Goal: Information Seeking & Learning: Find contact information

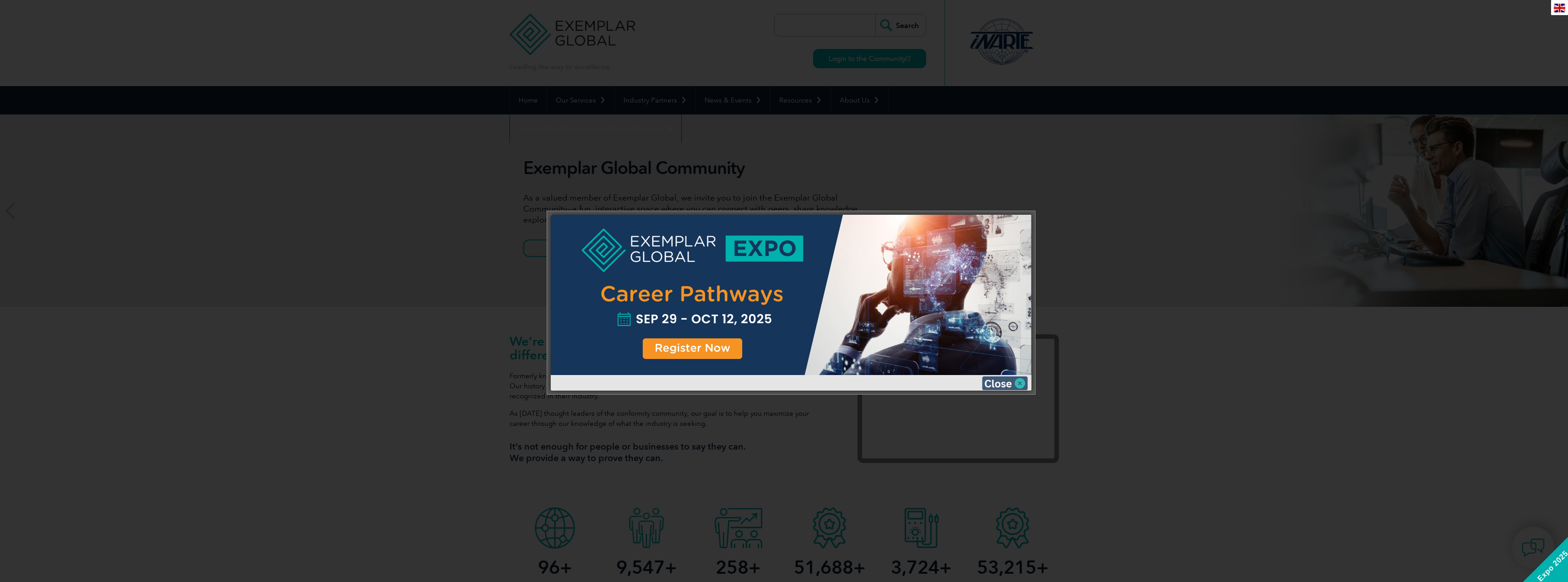
click at [1025, 382] on img at bounding box center [1004, 383] width 46 height 13
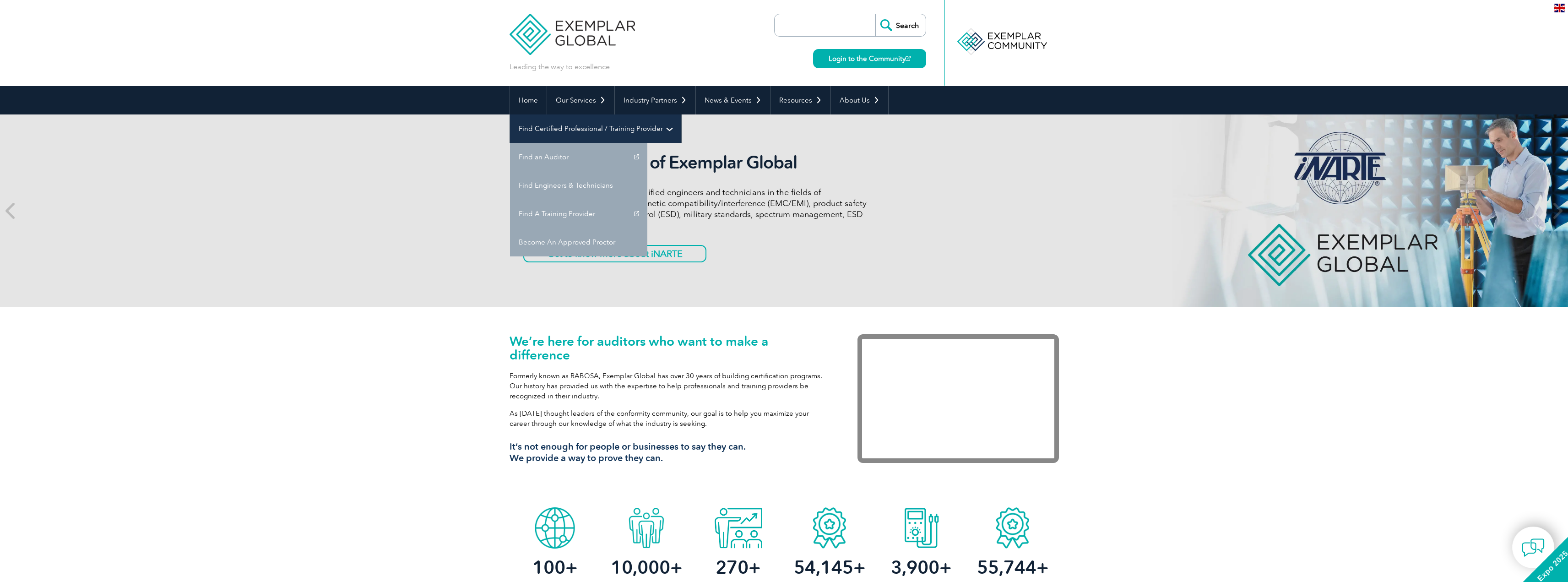
drag, startPoint x: 1036, startPoint y: 98, endPoint x: 1043, endPoint y: 103, distance: 8.6
click at [681, 114] on link "Find Certified Professional / Training Provider" at bounding box center [595, 128] width 171 height 28
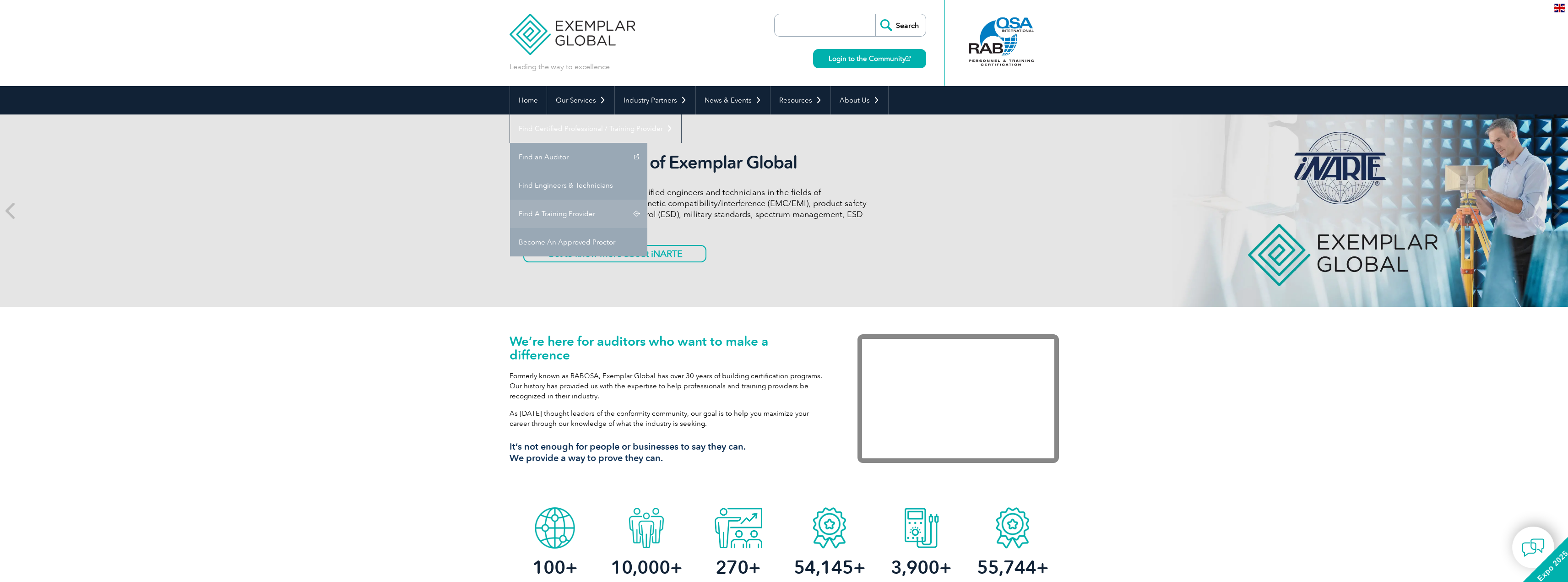
click at [647, 199] on link "Find A Training Provider" at bounding box center [578, 213] width 138 height 28
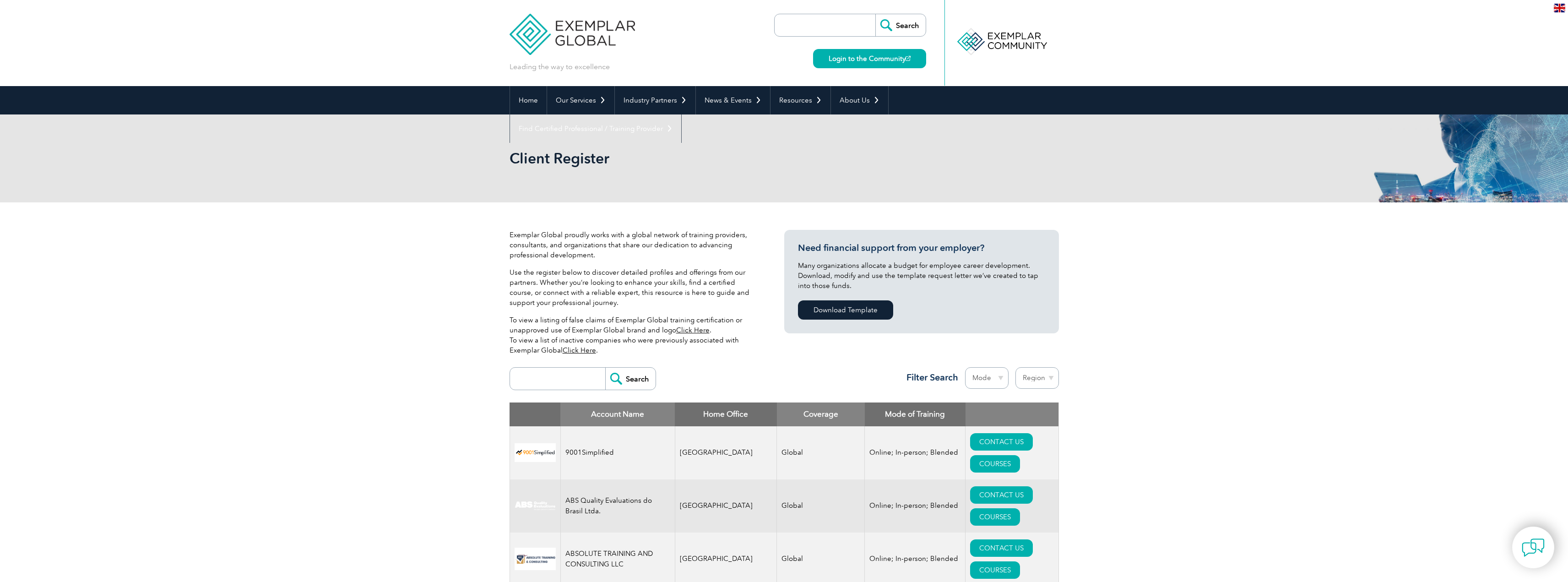
drag, startPoint x: 1047, startPoint y: 377, endPoint x: 1052, endPoint y: 378, distance: 5.1
click at [1047, 378] on select "Region [GEOGRAPHIC_DATA] [GEOGRAPHIC_DATA] [GEOGRAPHIC_DATA] [GEOGRAPHIC_DATA] …" at bounding box center [1037, 378] width 43 height 21
select select "[GEOGRAPHIC_DATA]"
click at [1015, 367] on select "Region [GEOGRAPHIC_DATA] [GEOGRAPHIC_DATA] [GEOGRAPHIC_DATA] [GEOGRAPHIC_DATA] …" at bounding box center [1037, 378] width 43 height 21
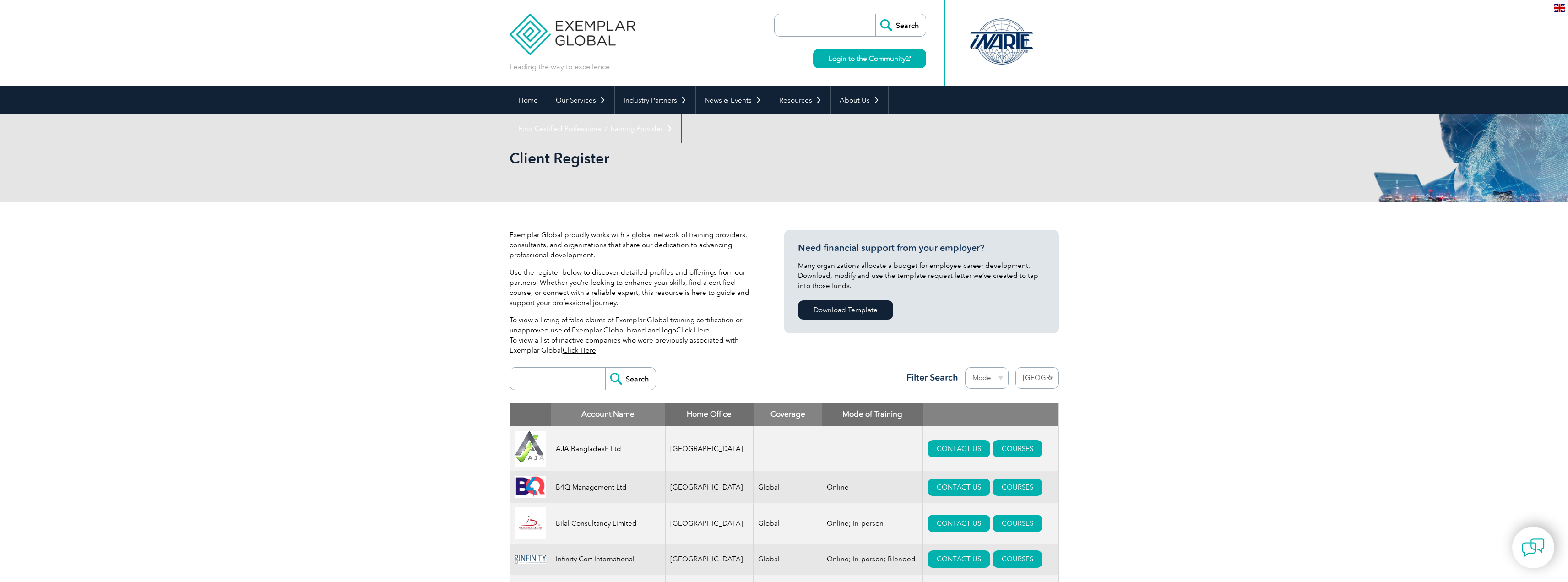
select select "[GEOGRAPHIC_DATA]"
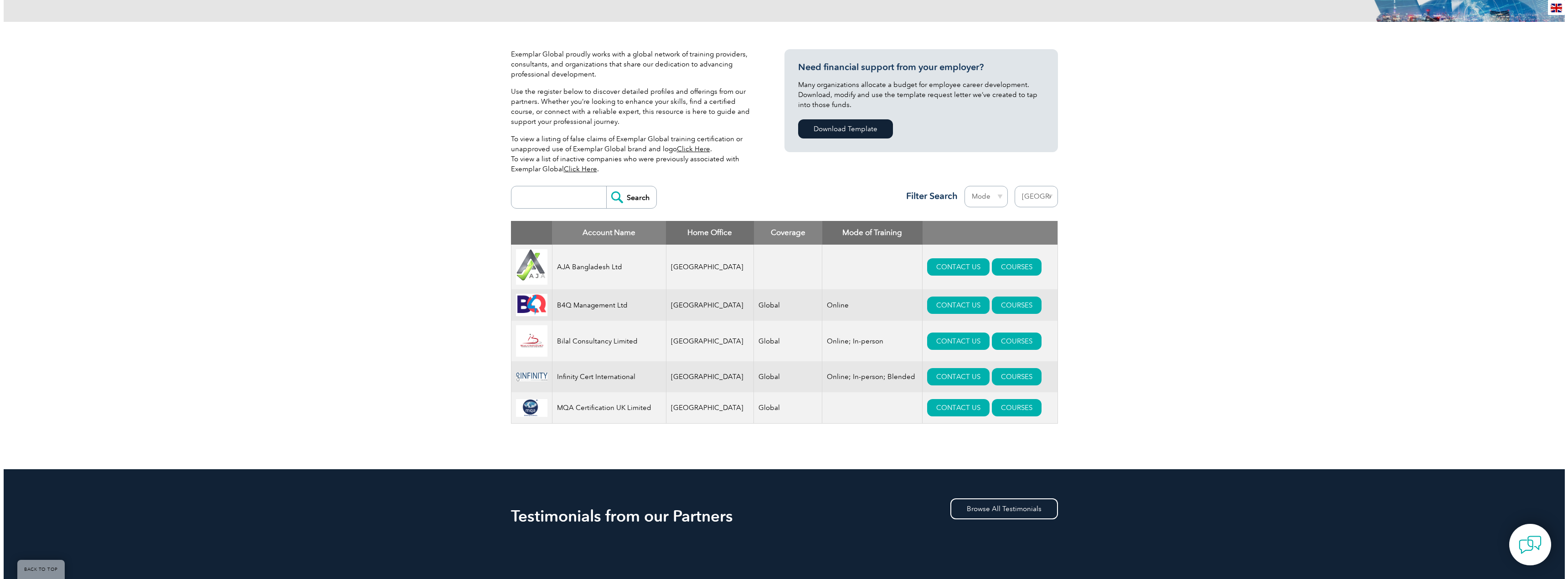
scroll to position [182, 0]
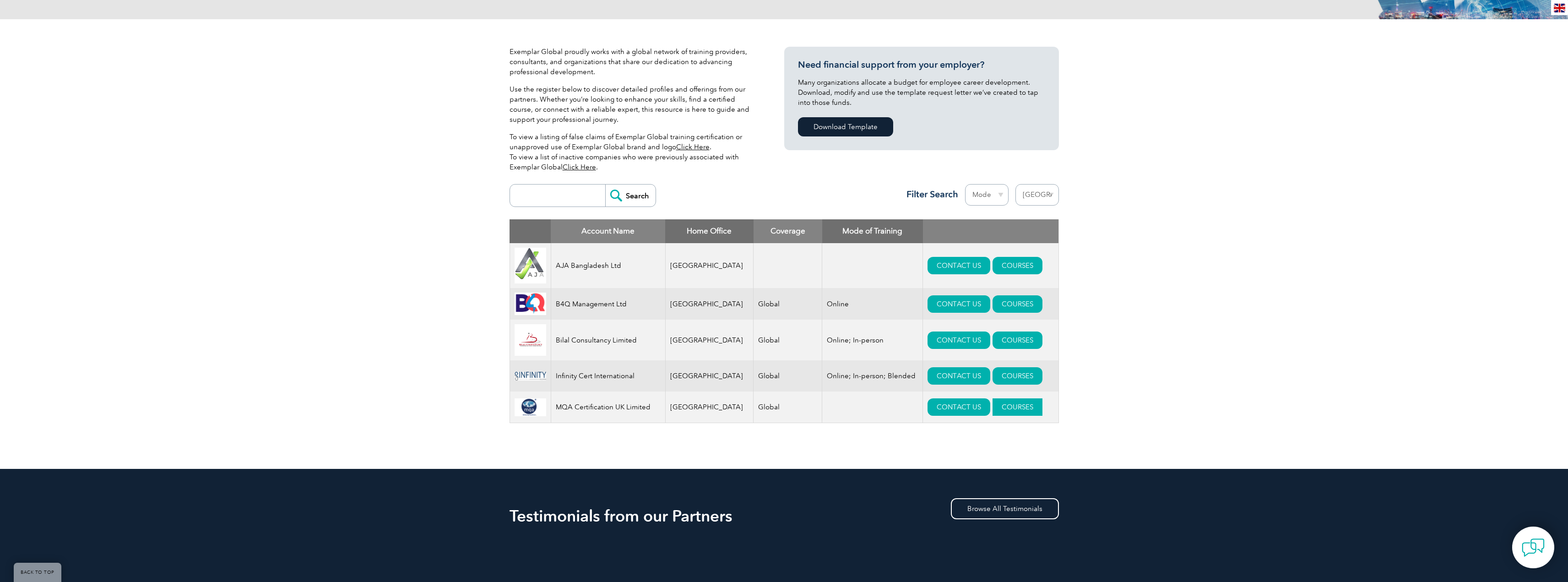
click at [1007, 416] on link "COURSES" at bounding box center [1017, 407] width 50 height 17
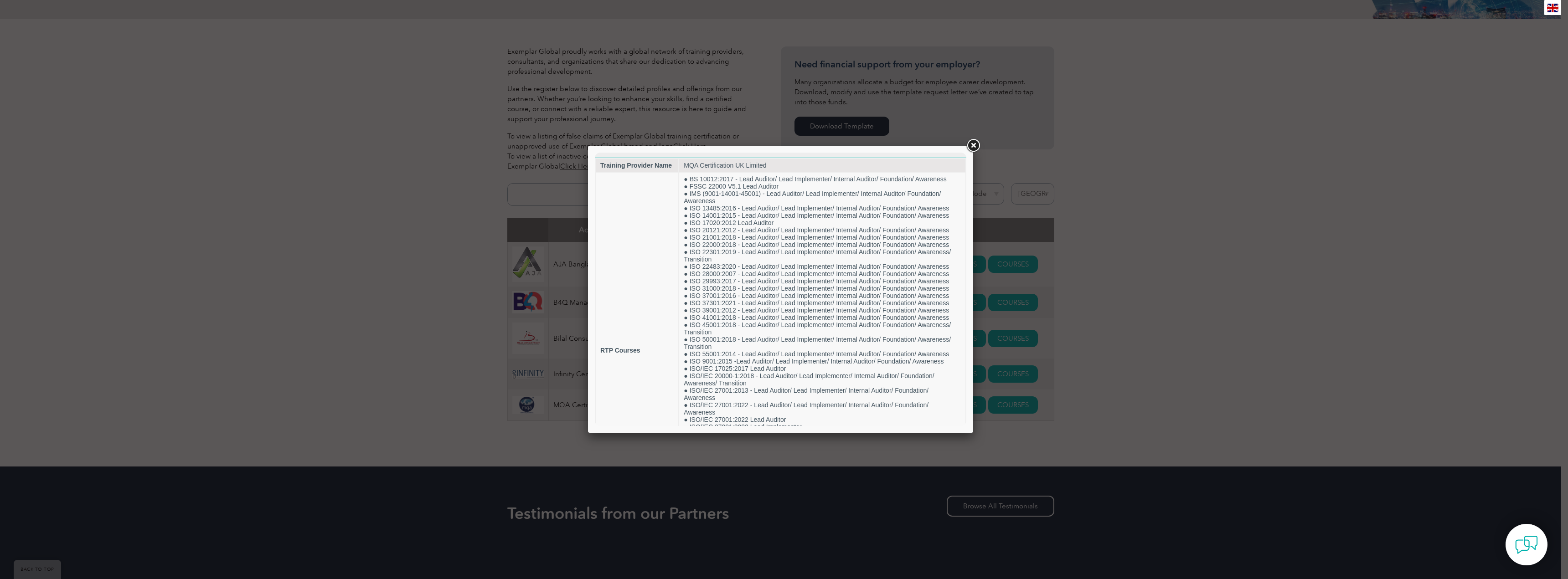
scroll to position [0, 0]
click at [978, 146] on link at bounding box center [973, 145] width 16 height 16
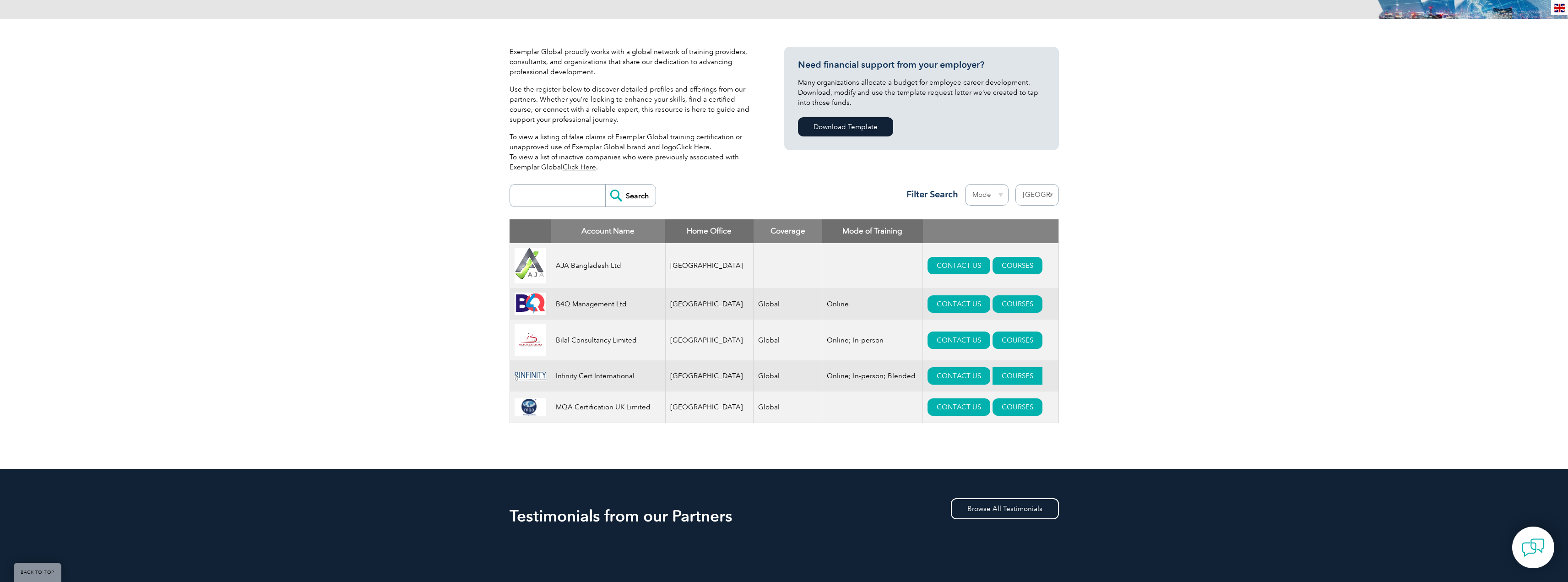
click at [1007, 384] on link "COURSES" at bounding box center [1017, 376] width 50 height 17
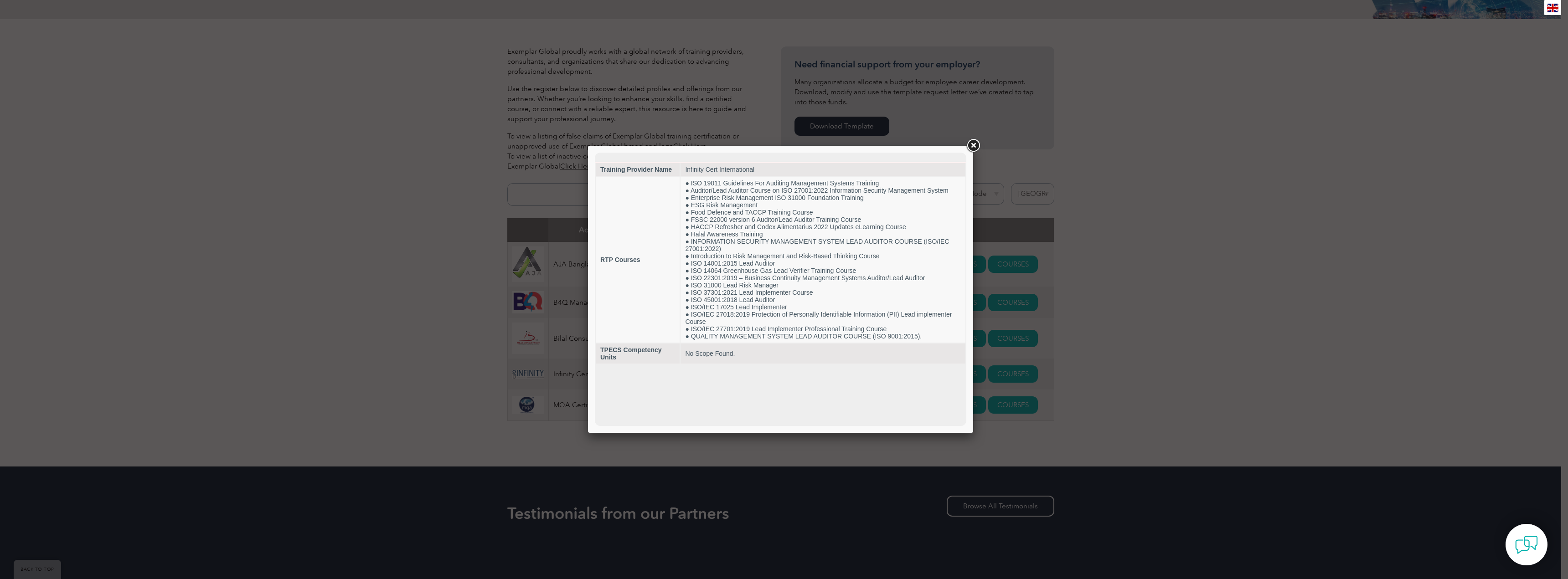
click at [970, 144] on link at bounding box center [973, 145] width 16 height 16
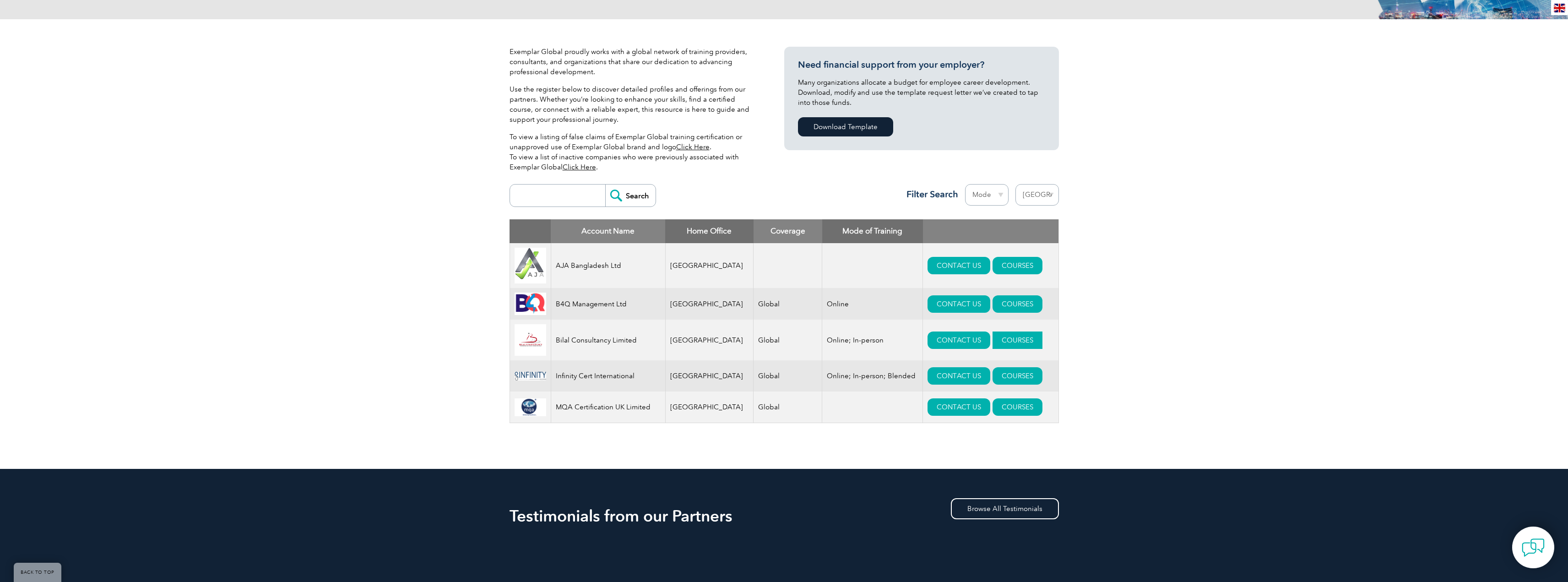
click at [995, 340] on link "COURSES" at bounding box center [1017, 340] width 50 height 17
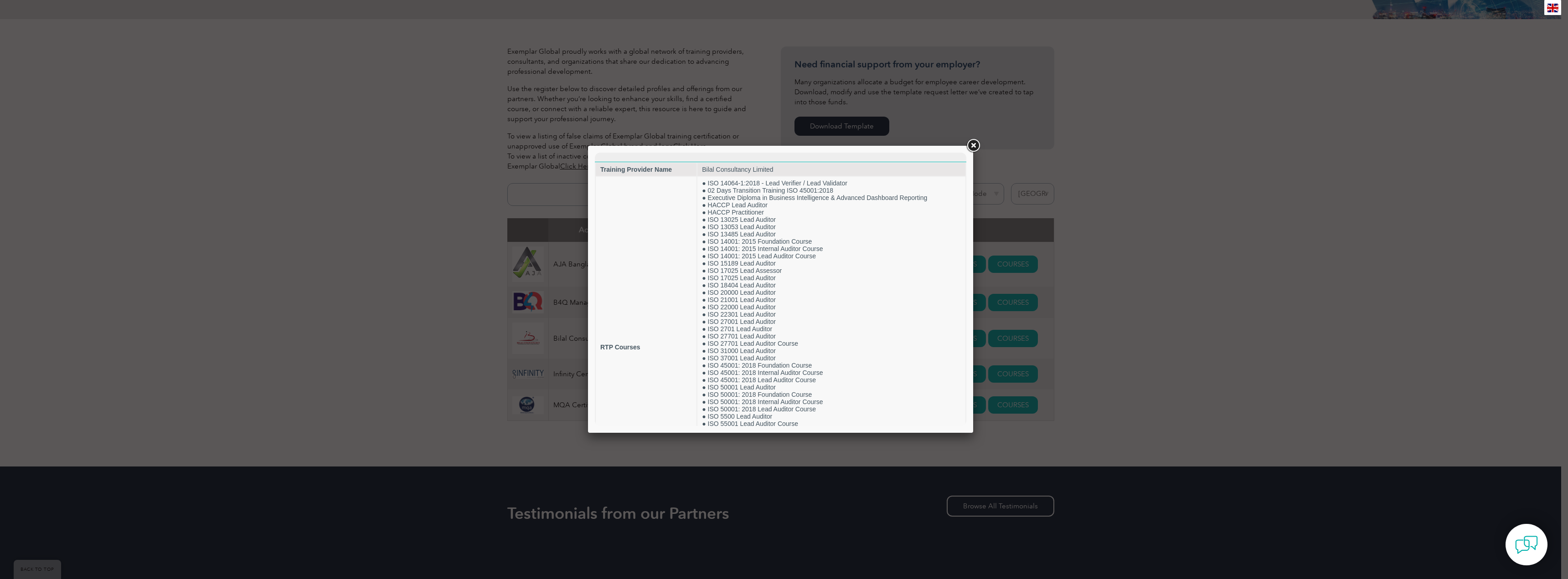
click at [971, 144] on link at bounding box center [973, 145] width 16 height 16
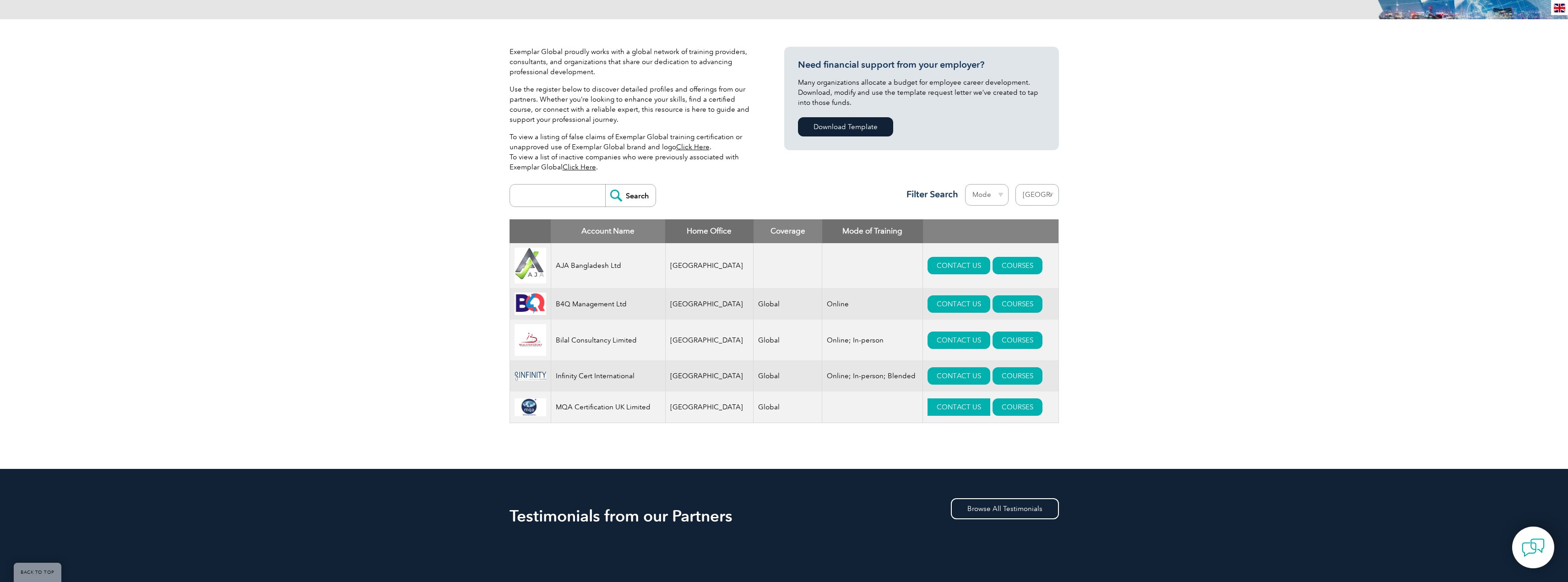
click at [947, 413] on link "CONTACT US" at bounding box center [959, 407] width 63 height 17
drag, startPoint x: 559, startPoint y: 411, endPoint x: 651, endPoint y: 411, distance: 92.0
click at [651, 411] on td "MQA Certification UK Limited" at bounding box center [608, 407] width 114 height 32
drag, startPoint x: 640, startPoint y: 381, endPoint x: 555, endPoint y: 386, distance: 85.1
click at [555, 386] on td "Infinity Cert International" at bounding box center [608, 375] width 114 height 31
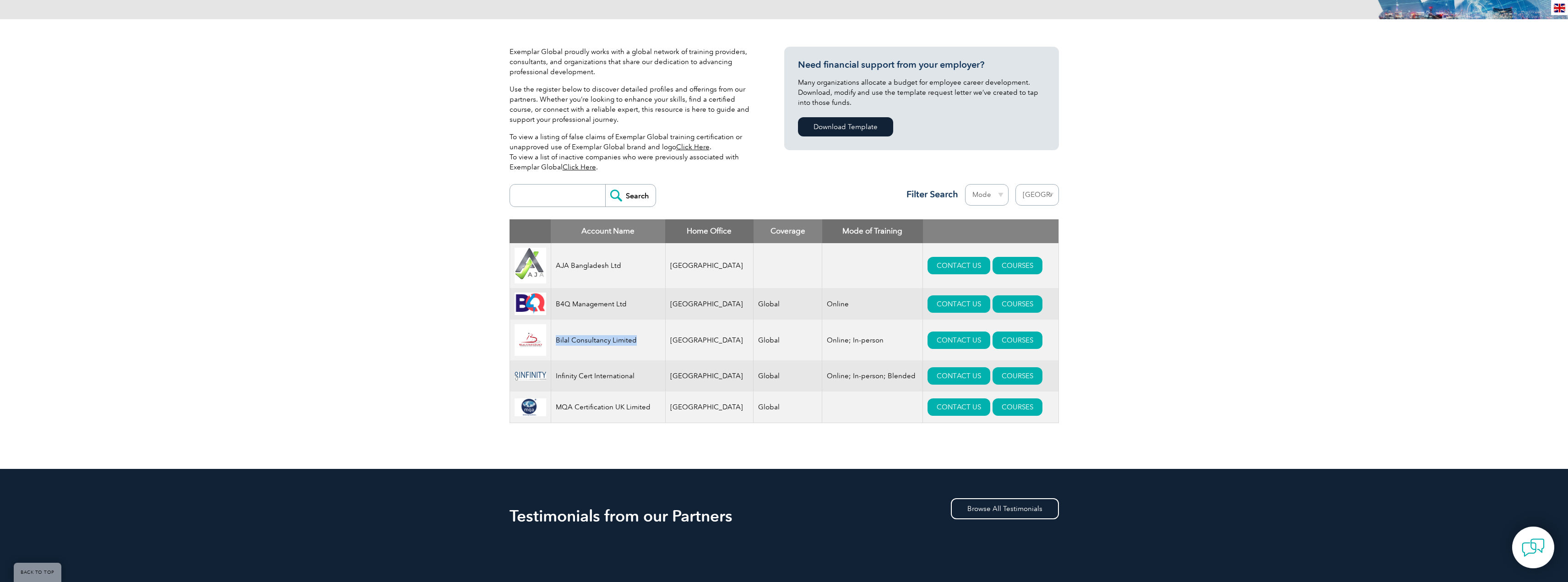
drag, startPoint x: 642, startPoint y: 344, endPoint x: 559, endPoint y: 345, distance: 83.0
click at [559, 345] on td "Bilal Consultancy Limited" at bounding box center [608, 340] width 114 height 41
drag, startPoint x: 634, startPoint y: 307, endPoint x: 559, endPoint y: 309, distance: 75.0
click at [559, 309] on td "B4Q Management Ltd" at bounding box center [608, 304] width 114 height 32
drag, startPoint x: 630, startPoint y: 265, endPoint x: 557, endPoint y: 267, distance: 73.0
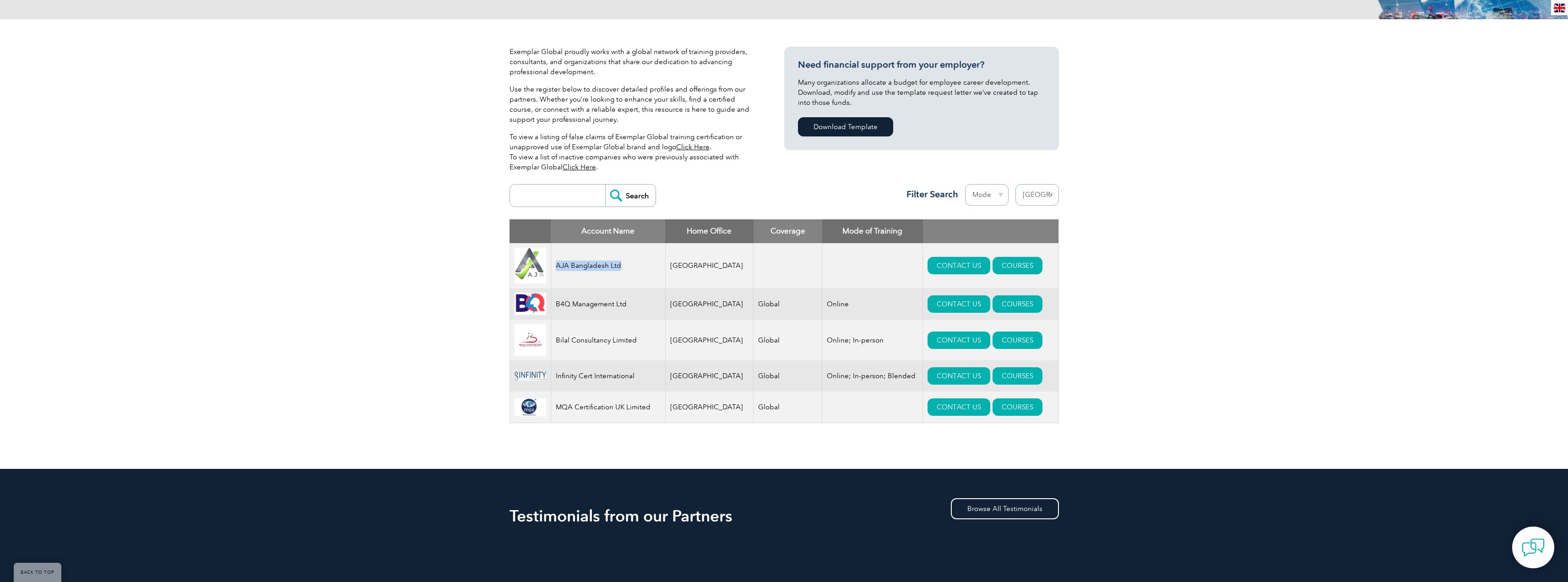
click at [557, 267] on td "AJA Bangladesh Ltd" at bounding box center [608, 266] width 114 height 45
